Goal: Information Seeking & Learning: Learn about a topic

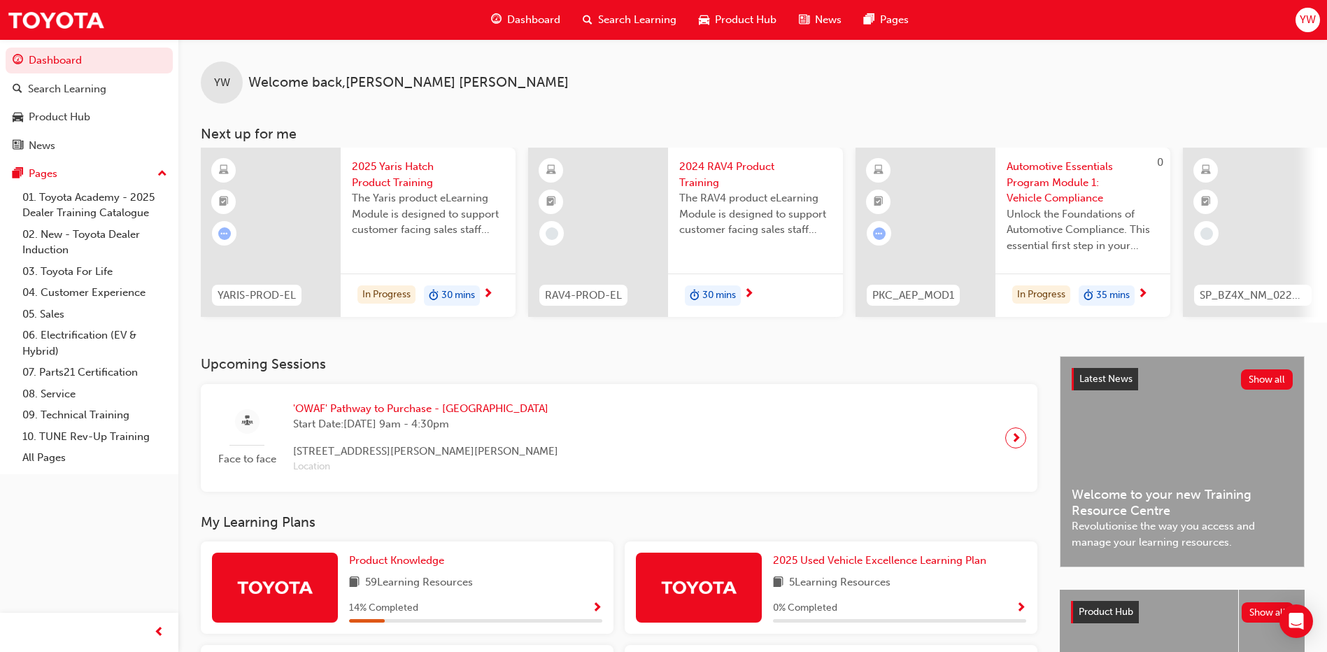
click at [532, 19] on span "Dashboard" at bounding box center [533, 20] width 53 height 16
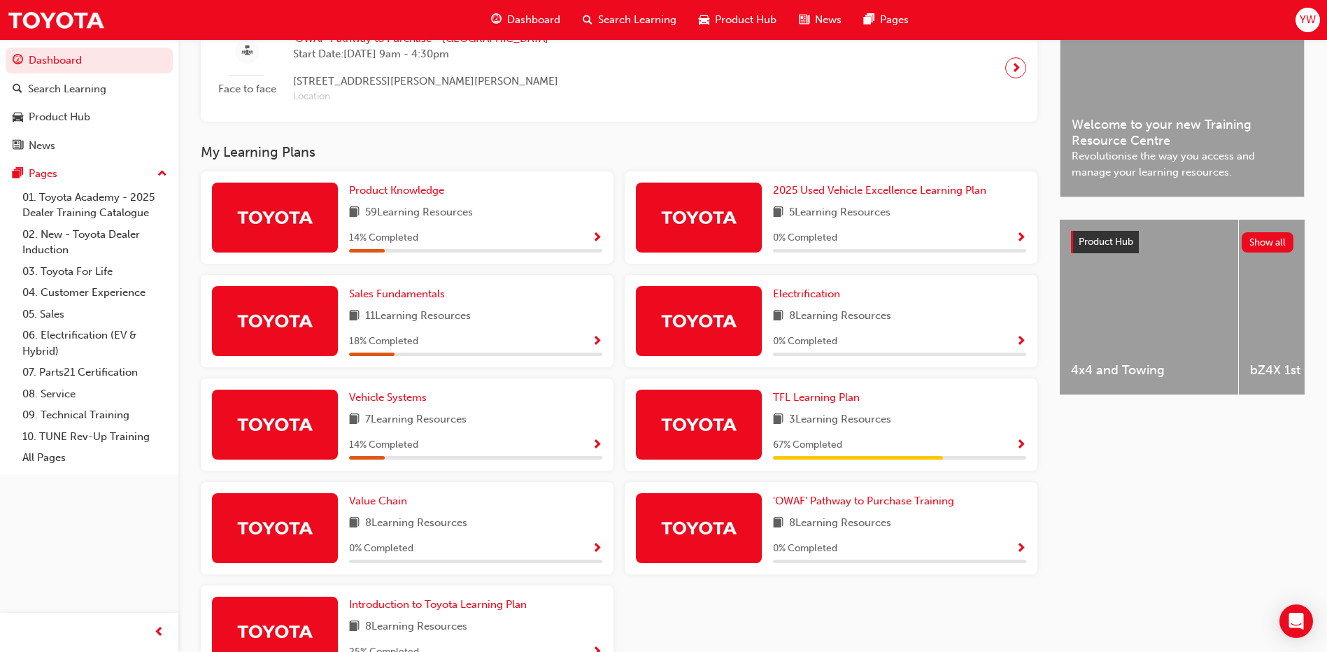
scroll to position [420, 0]
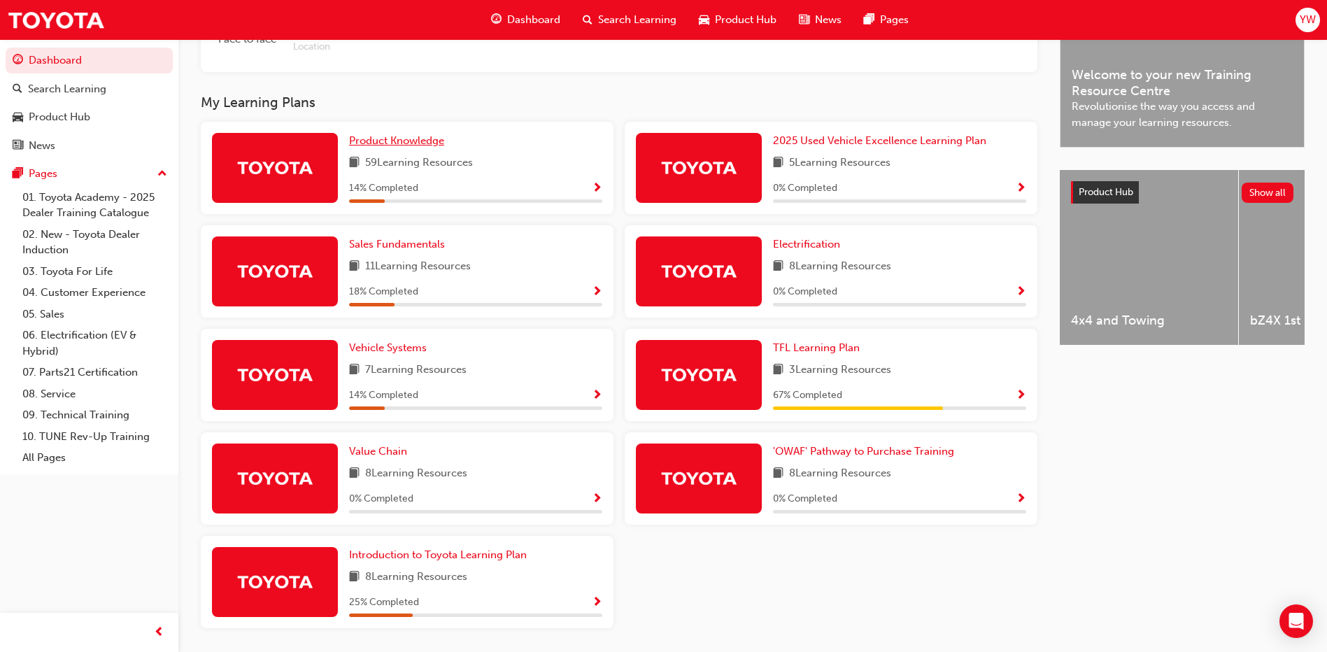
click at [429, 147] on span "Product Knowledge" at bounding box center [396, 140] width 95 height 13
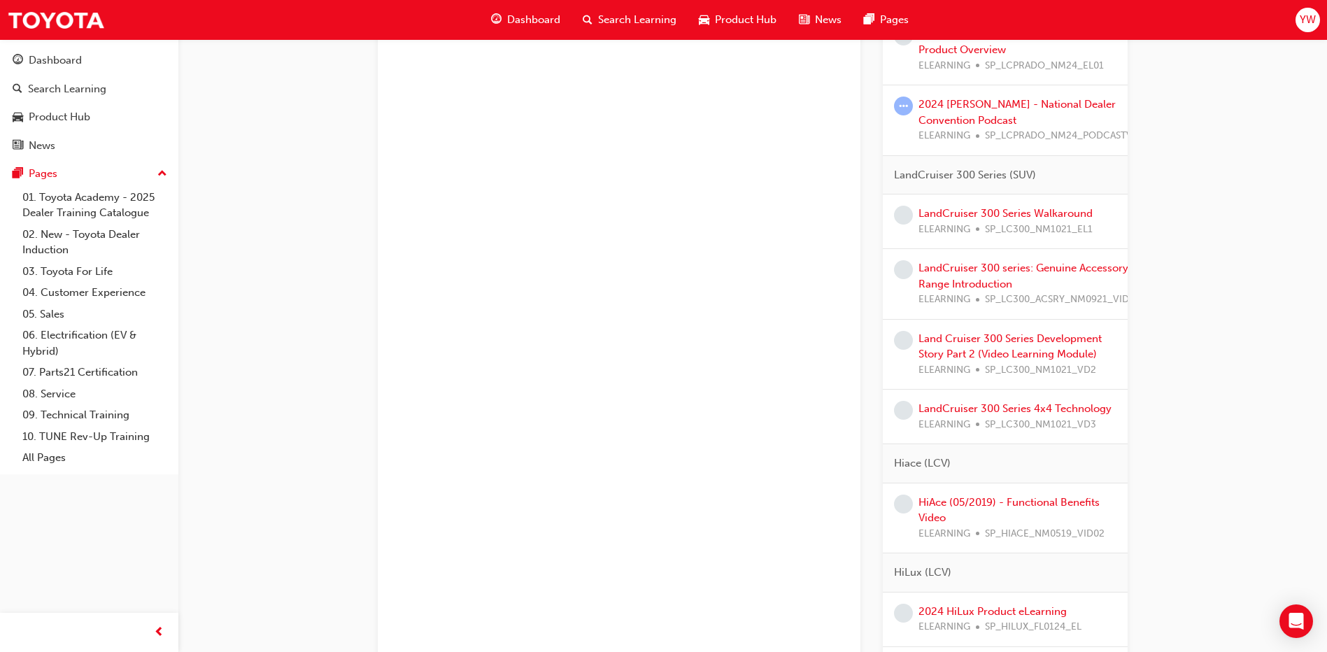
scroll to position [2308, 0]
click at [1071, 354] on link "Land Cruiser 300 Series Development Story Part 2 (Video Learning Module)" at bounding box center [1009, 345] width 183 height 29
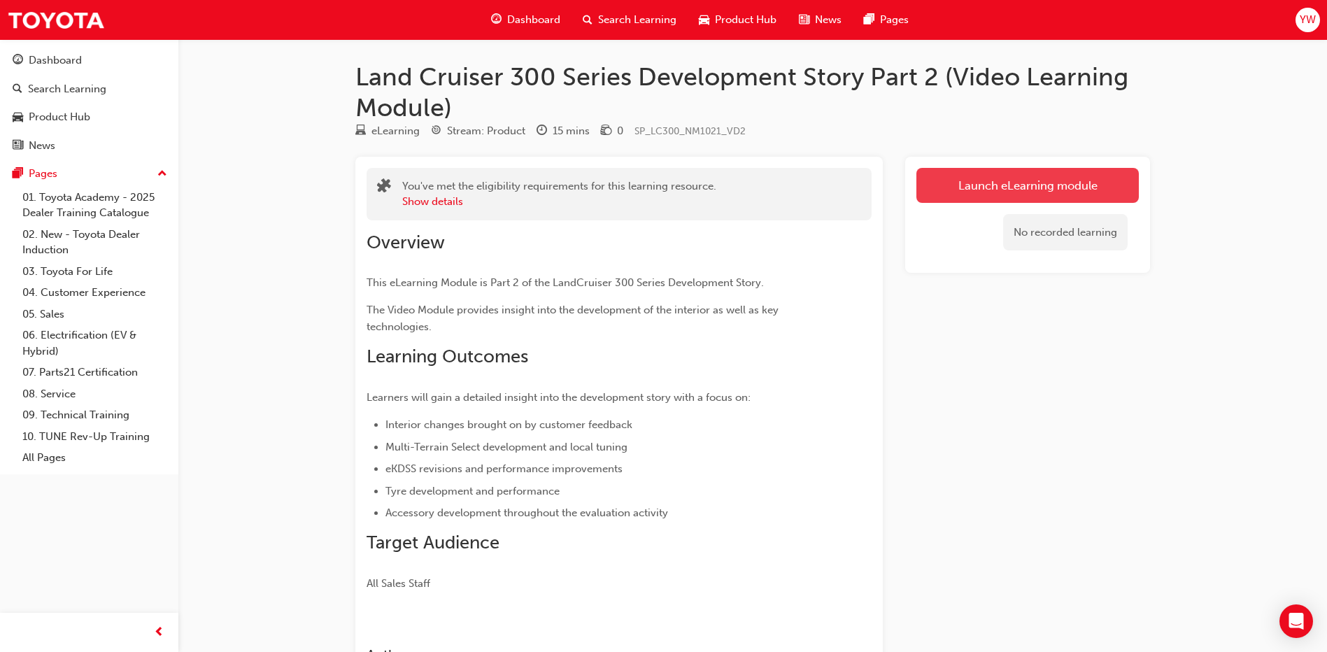
click at [981, 198] on link "Launch eLearning module" at bounding box center [1027, 185] width 222 height 35
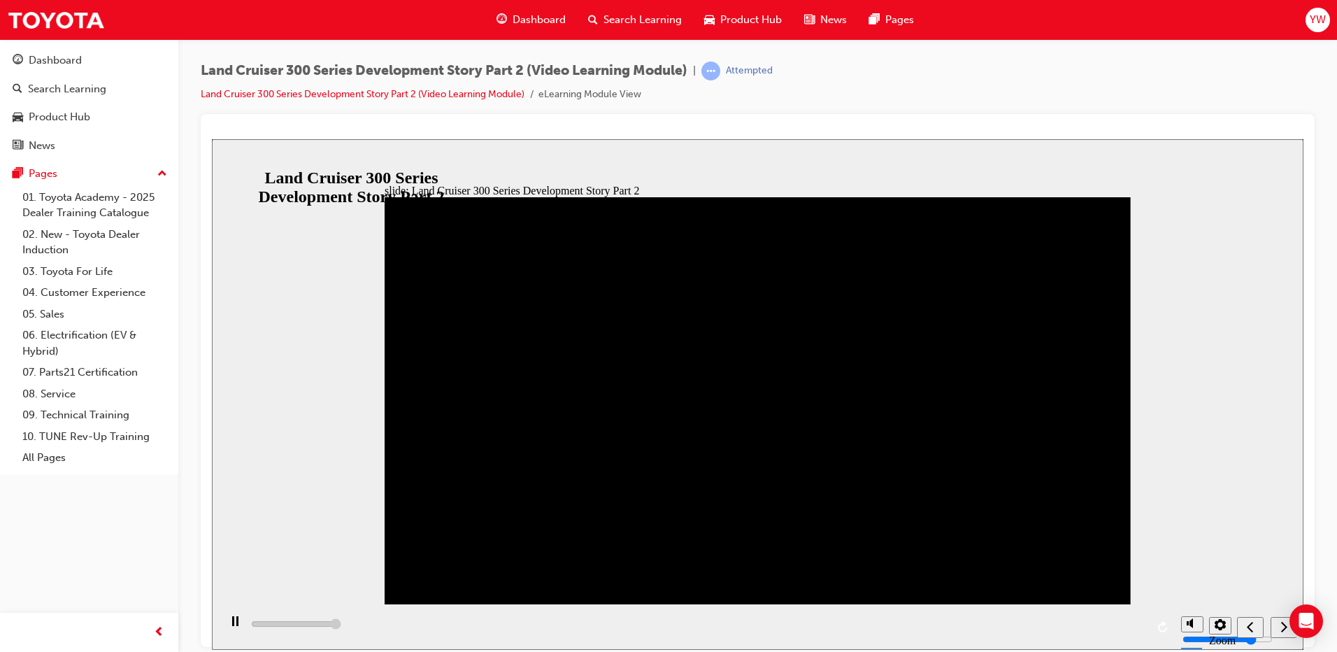
click at [1282, 625] on icon "next" at bounding box center [1284, 626] width 7 height 13
click at [231, 625] on icon "play/pause" at bounding box center [235, 619] width 8 height 9
click at [310, 625] on div "playback controls" at bounding box center [696, 626] width 955 height 45
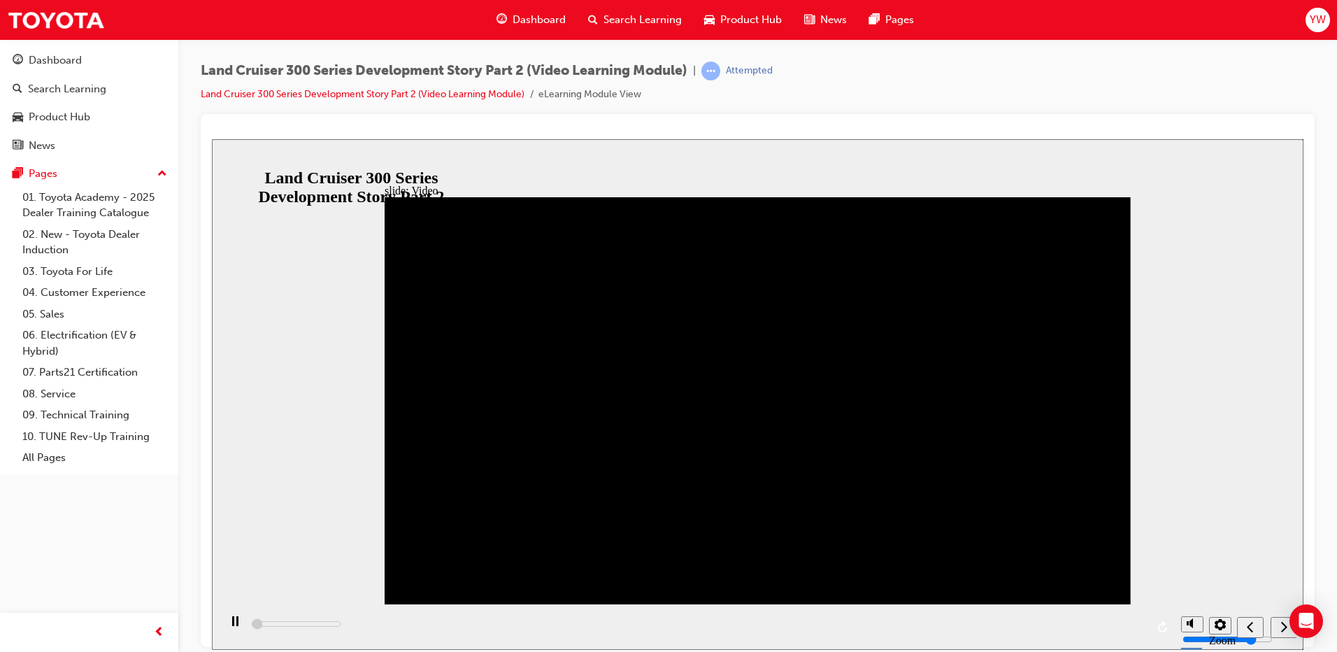
click at [1285, 629] on icon "next" at bounding box center [1284, 626] width 7 height 13
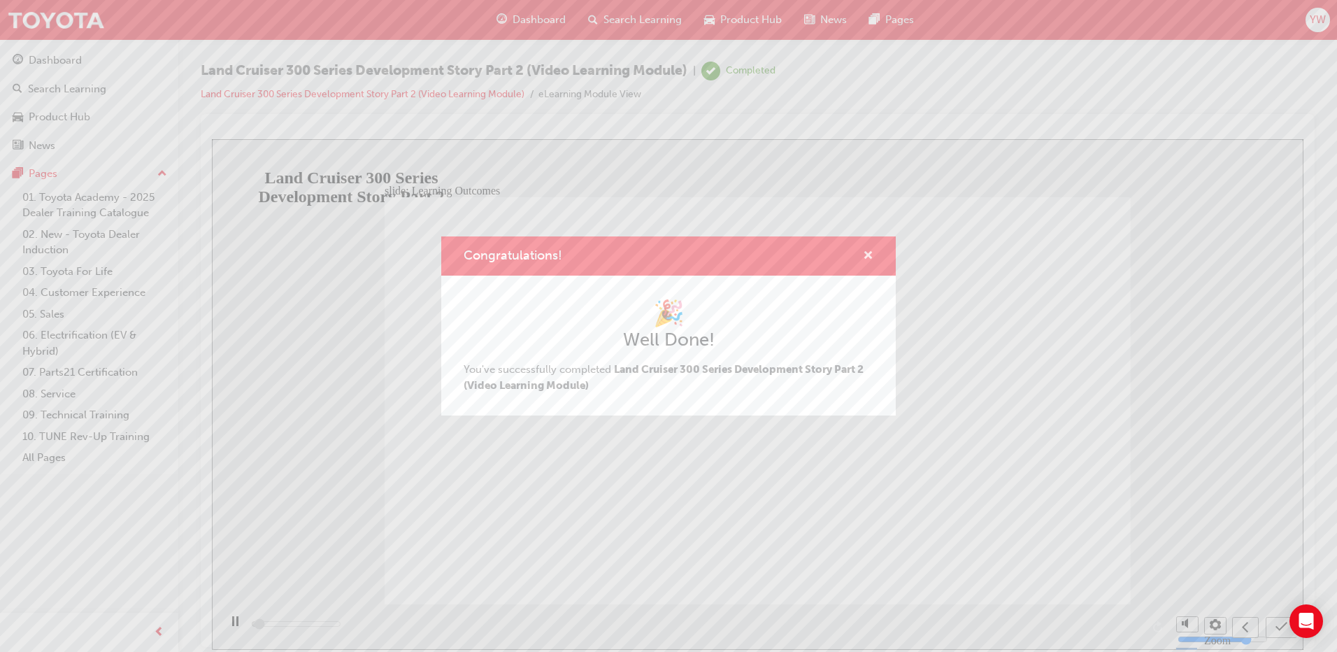
click at [863, 251] on span "cross-icon" at bounding box center [868, 256] width 10 height 13
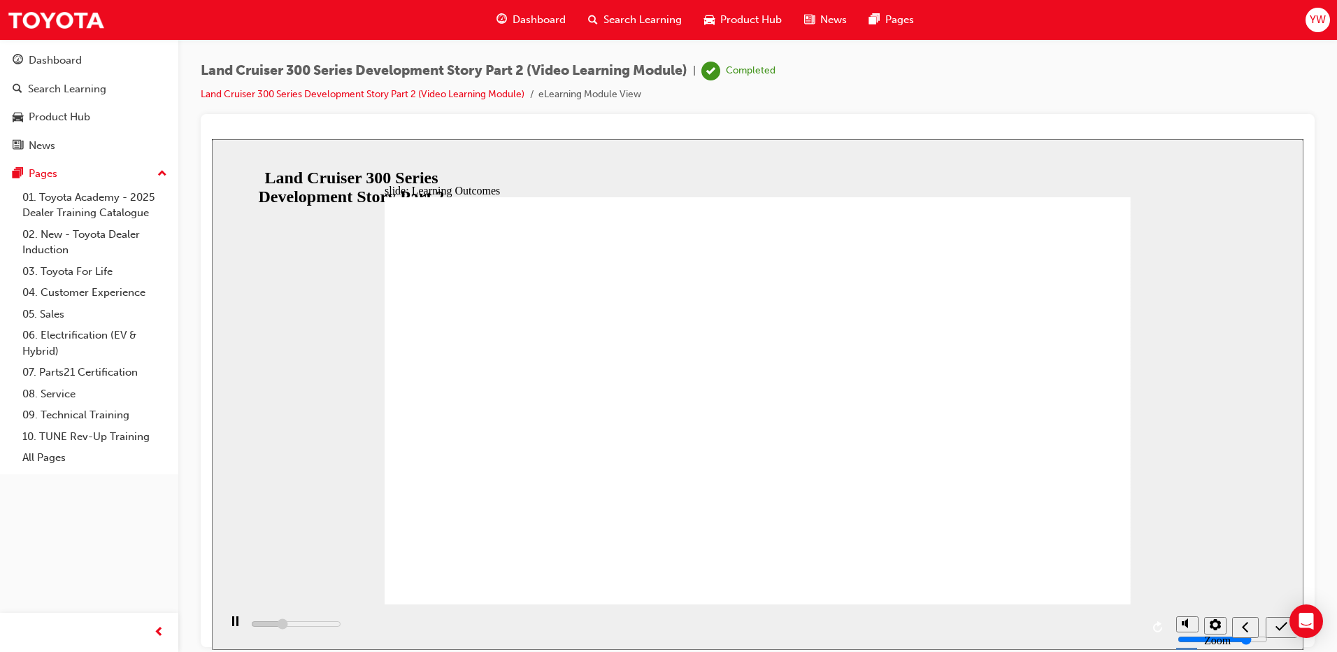
type input "4200"
click at [553, 15] on span "Dashboard" at bounding box center [539, 20] width 53 height 16
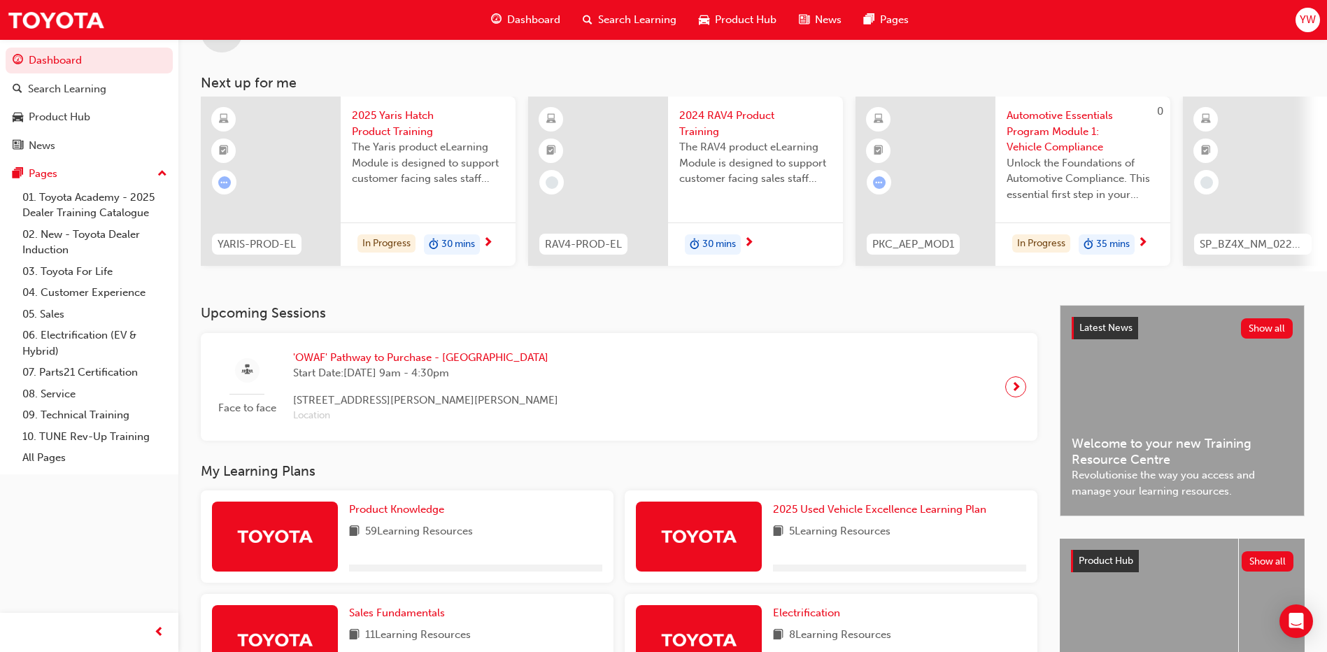
scroll to position [280, 0]
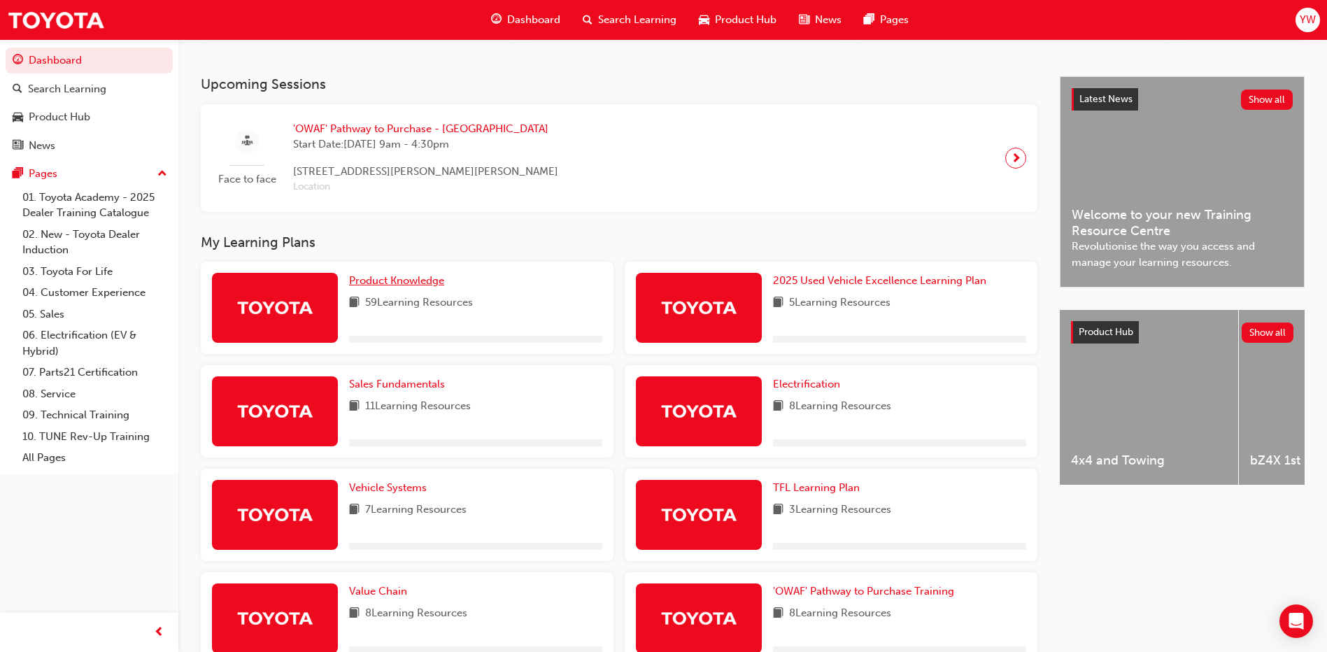
click at [415, 283] on span "Product Knowledge" at bounding box center [396, 280] width 95 height 13
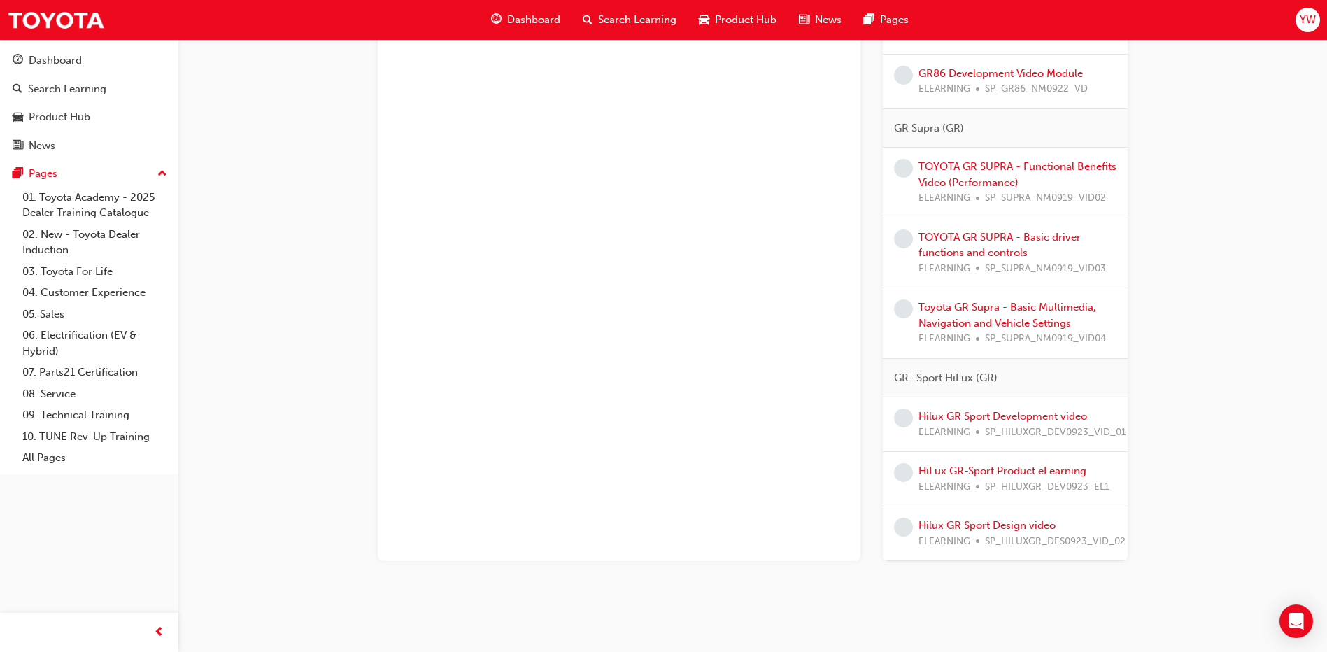
scroll to position [3545, 0]
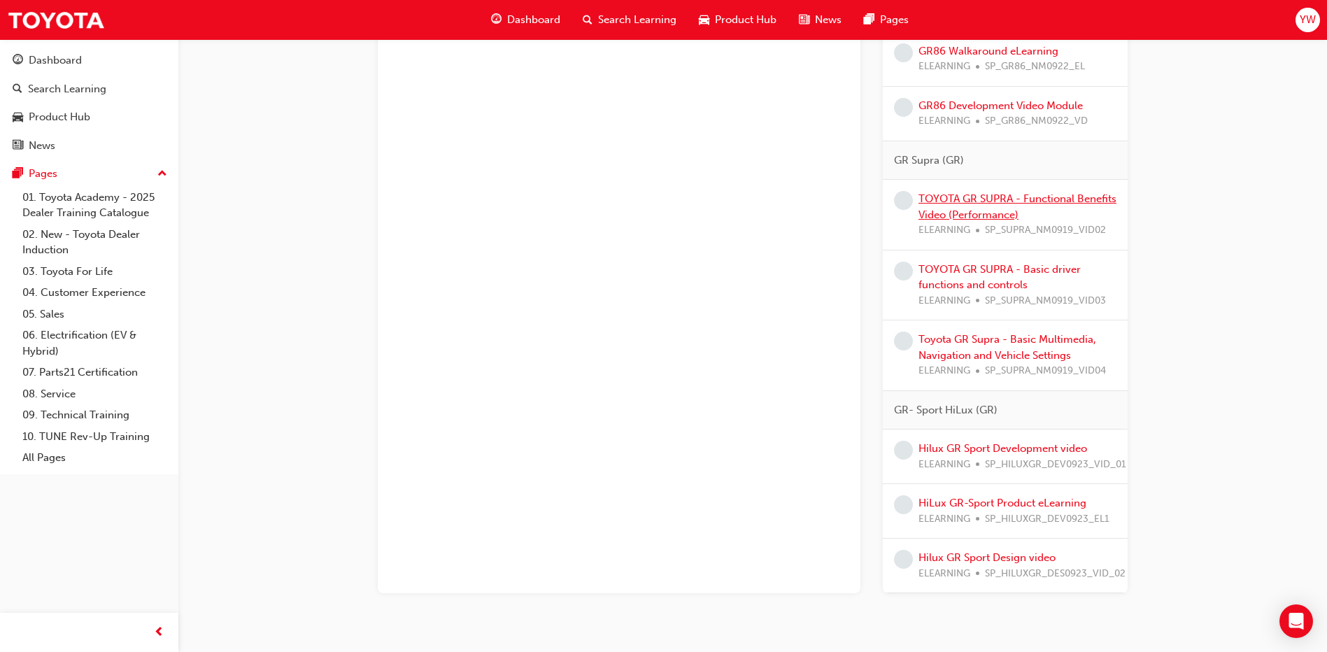
click at [1025, 217] on link "TOYOTA GR SUPRA - Functional Benefits Video (Performance)" at bounding box center [1017, 206] width 198 height 29
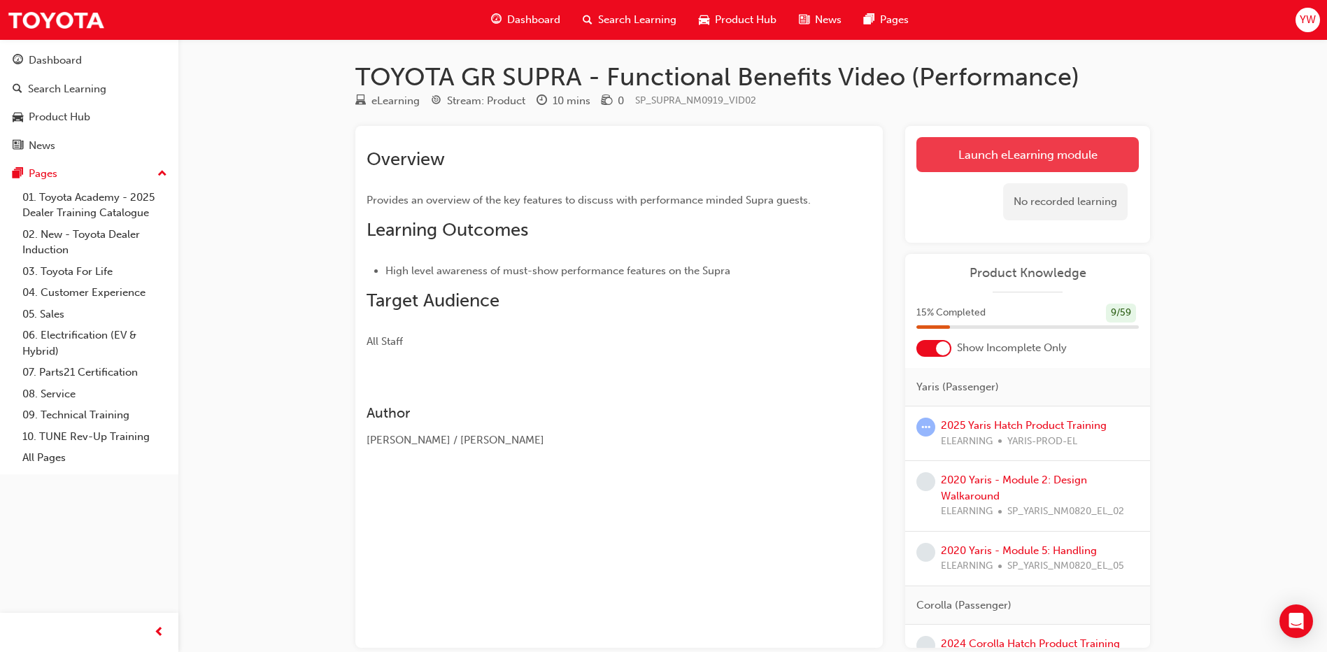
click at [948, 161] on link "Launch eLearning module" at bounding box center [1027, 154] width 222 height 35
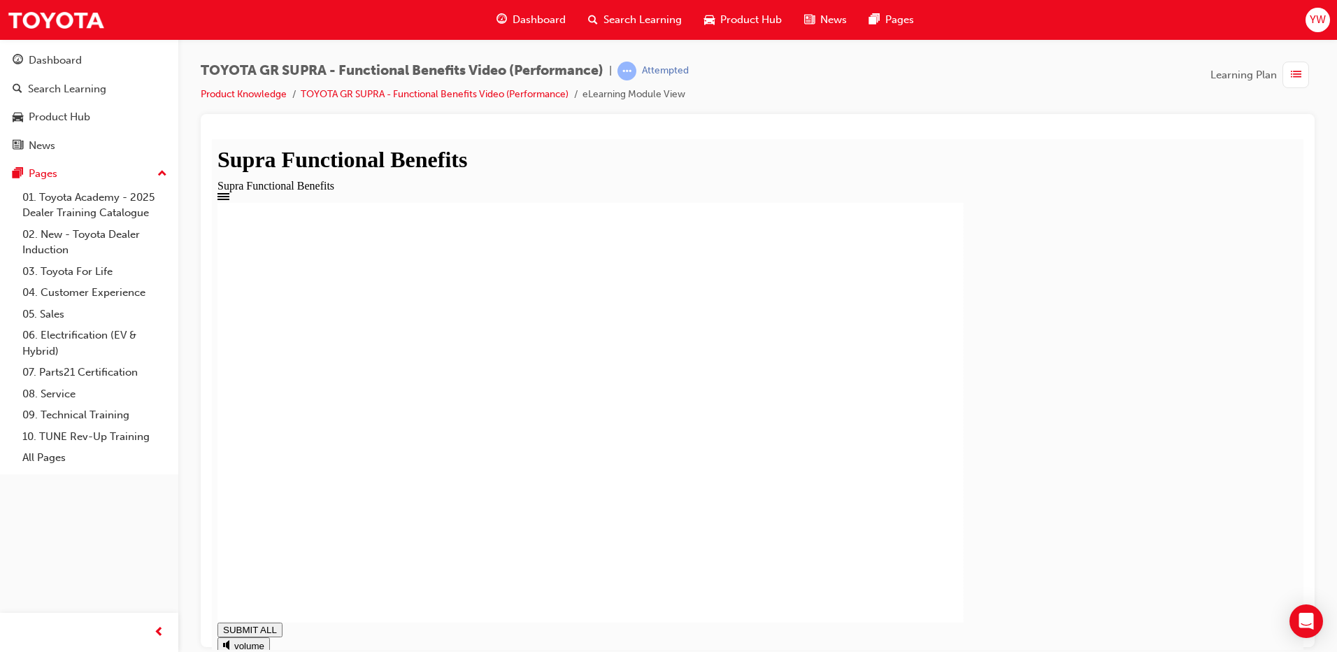
click at [1190, 473] on div "PROTOTYPE MODEL SHOWN. Vertical Dynamic Control (VDC) will be marketed in [GEOG…" at bounding box center [758, 412] width 1081 height 420
click at [1180, 468] on div "PROTOTYPE MODEL SHOWN. Vertical Dynamic Control (VDC) will be marketed in [GEOG…" at bounding box center [758, 412] width 1081 height 420
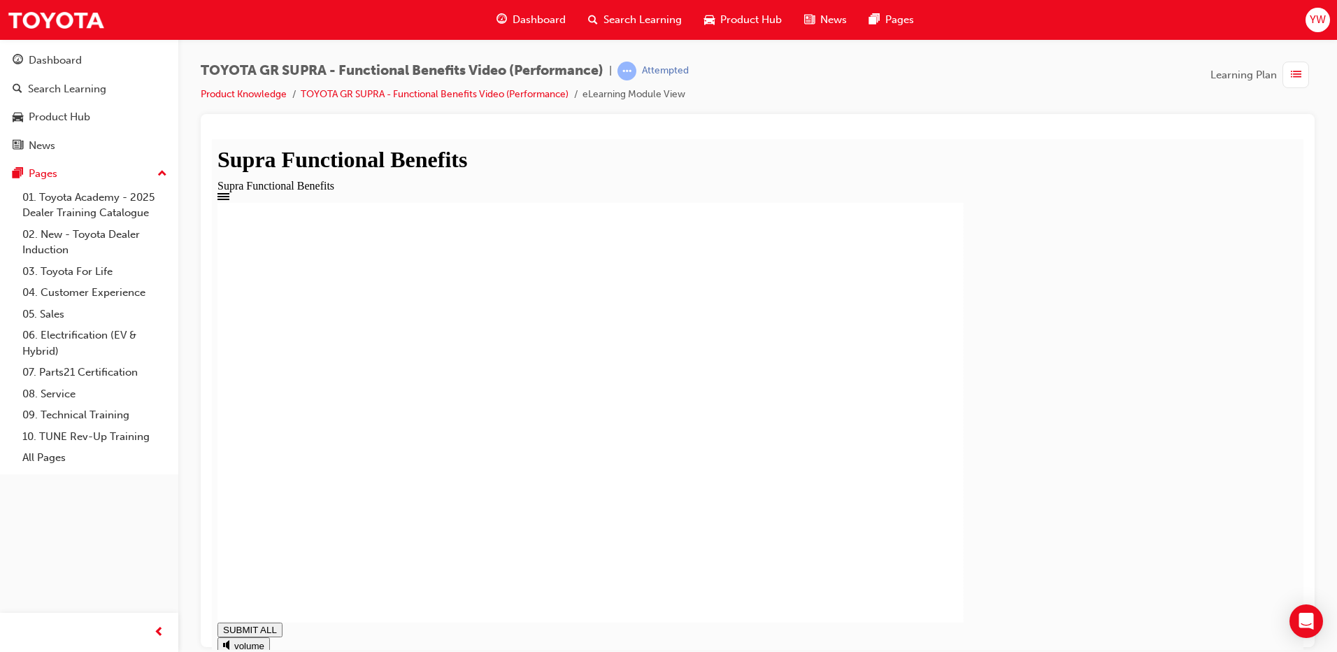
click at [1297, 376] on div "Supra Functional Benefits Supra Functional Benefits PROTOTYPE MODEL SHOWN. Vert…" at bounding box center [758, 449] width 1081 height 592
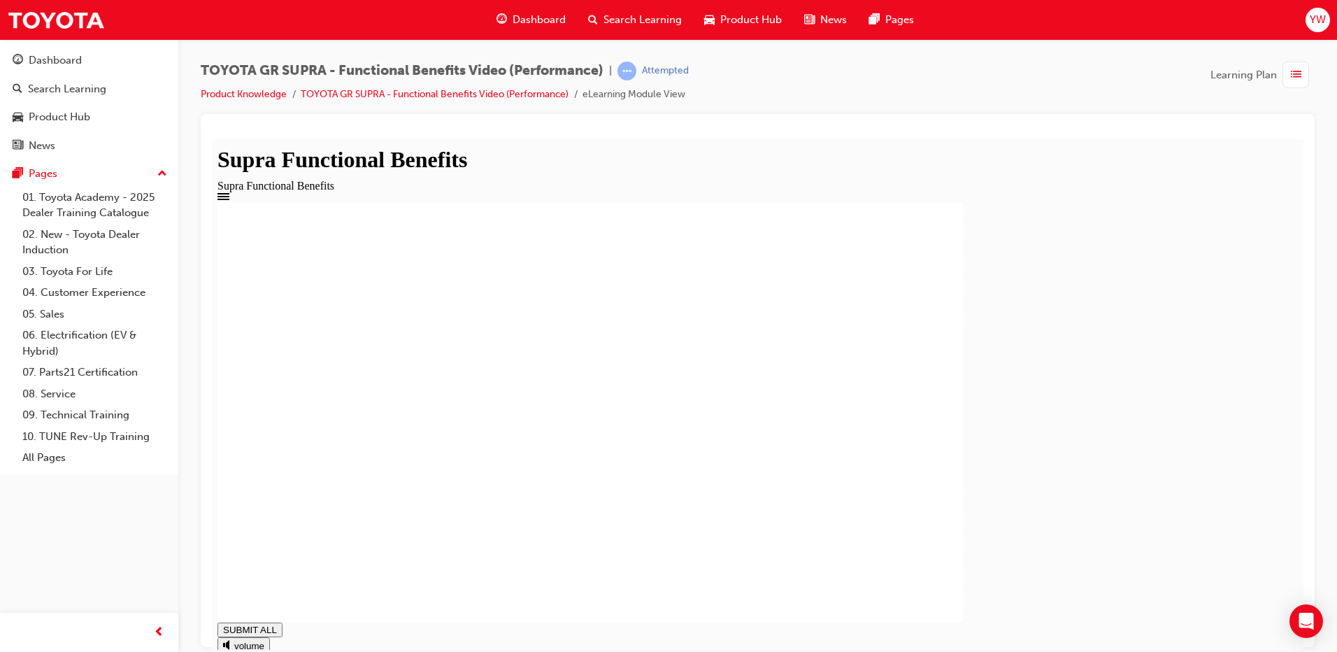
click at [1158, 317] on div "PROTOTYPE MODEL SHOWN. Vertical Dynamic Control (VDC) will be marketed in [GEOG…" at bounding box center [758, 412] width 1081 height 420
type input "1"
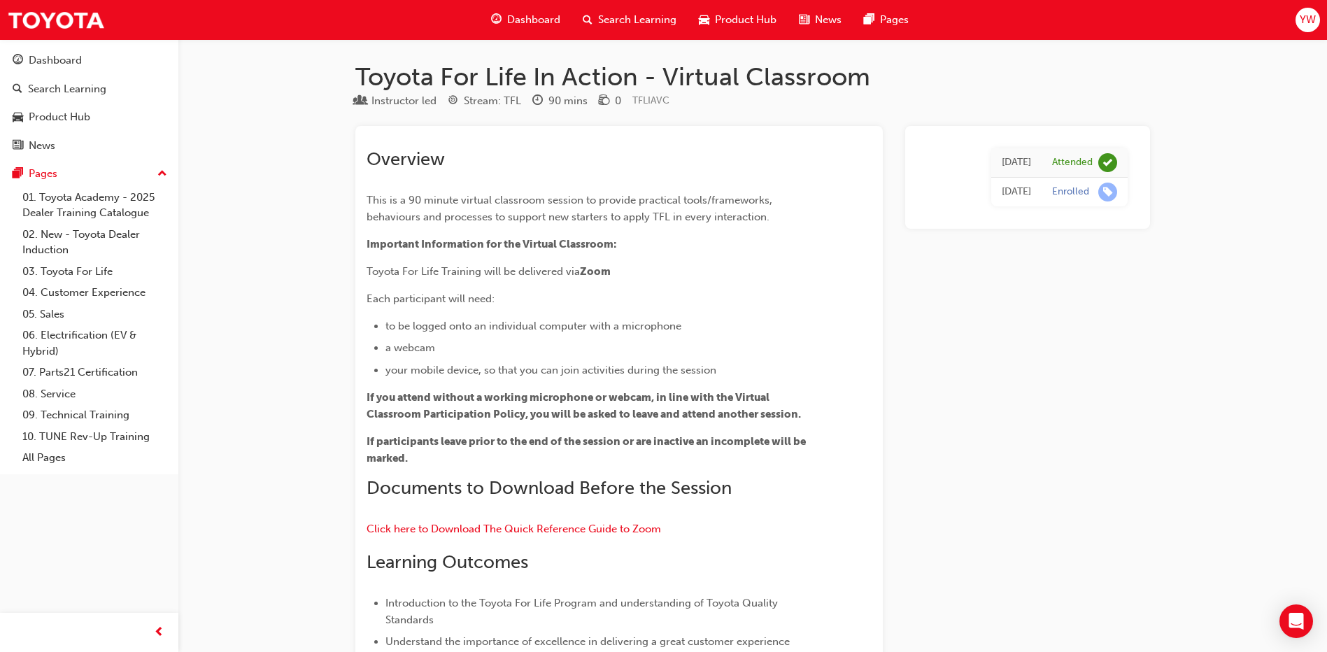
scroll to position [1111, 0]
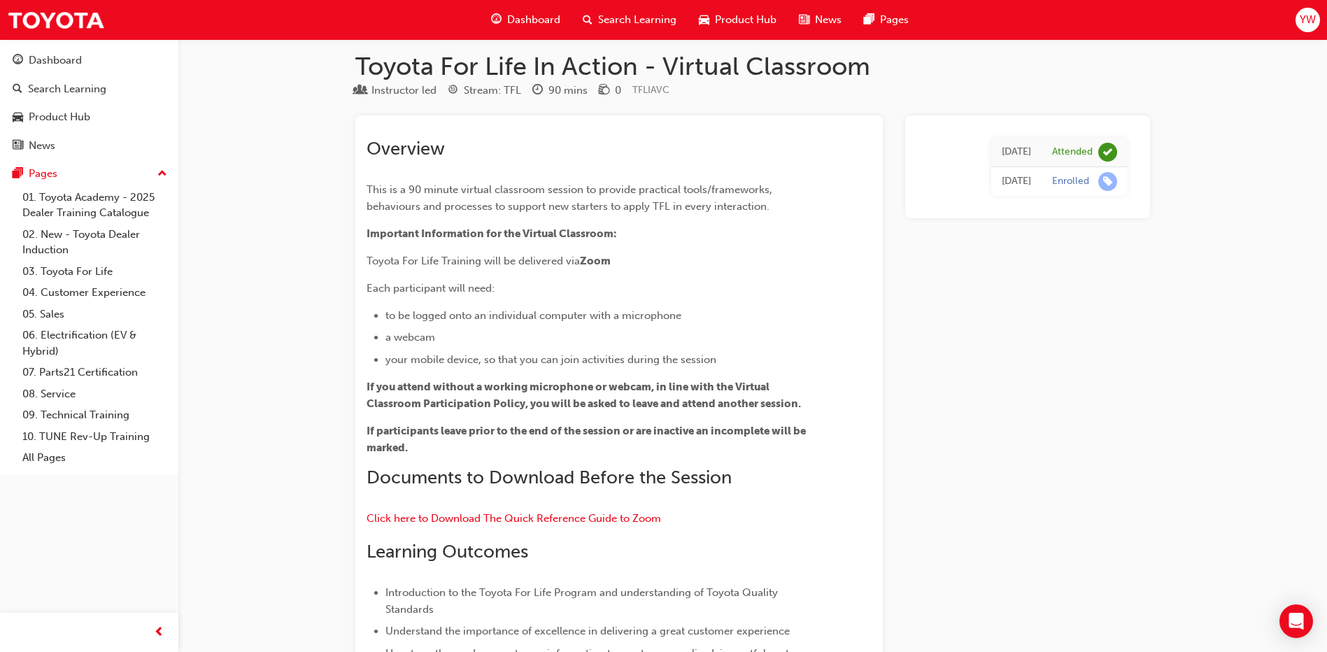
scroll to position [0, 0]
